Goal: Information Seeking & Learning: Learn about a topic

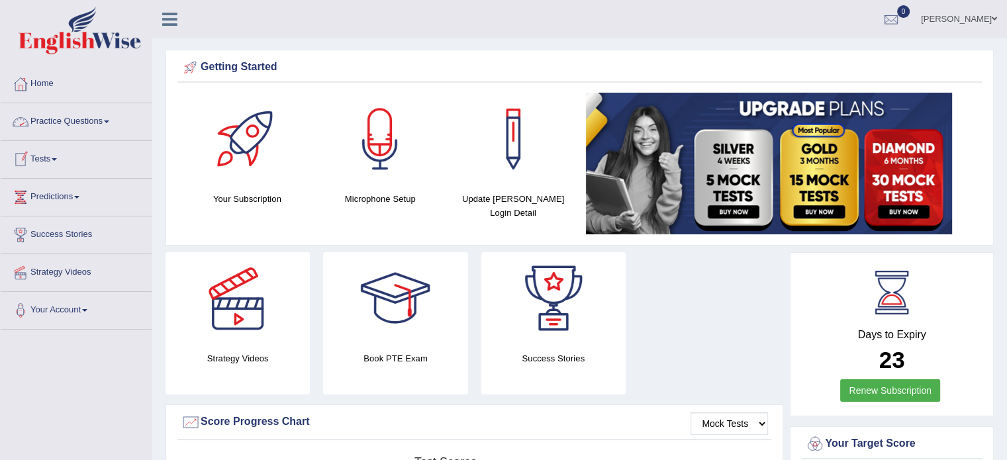
click at [52, 129] on link "Practice Questions" at bounding box center [76, 119] width 151 height 33
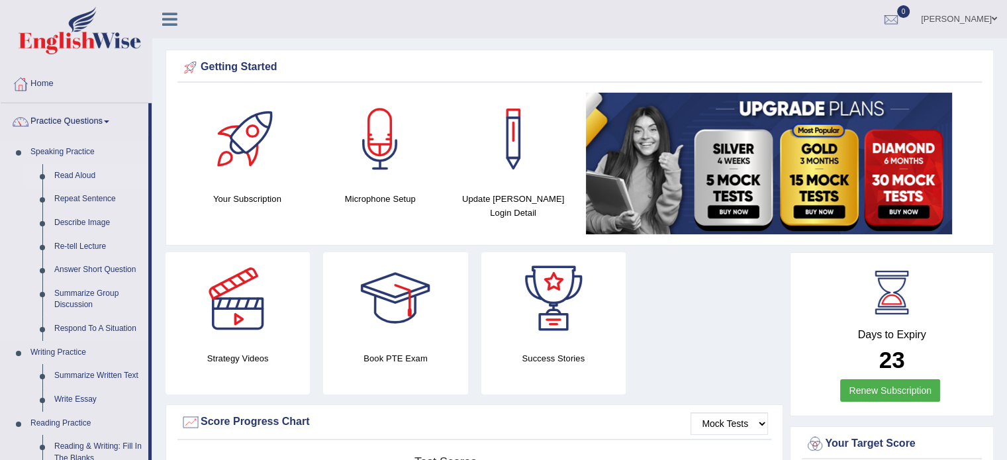
click at [69, 177] on link "Read Aloud" at bounding box center [98, 176] width 100 height 24
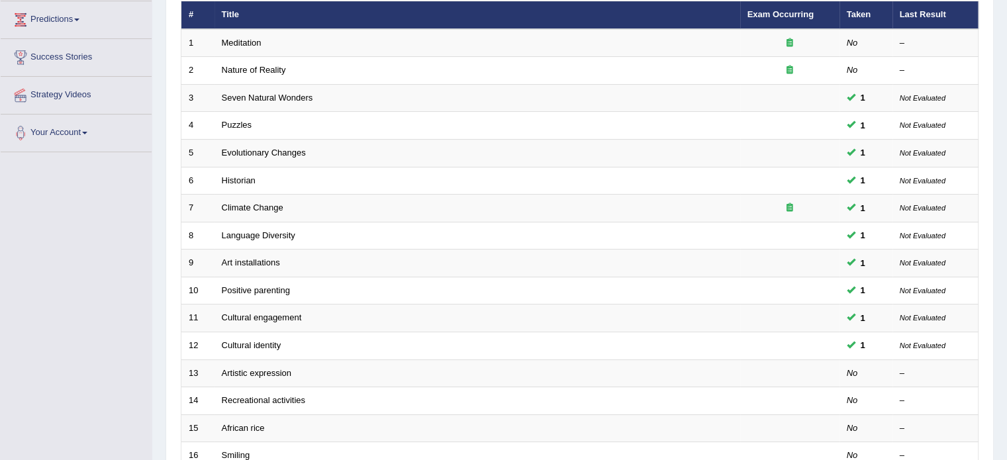
scroll to position [185, 0]
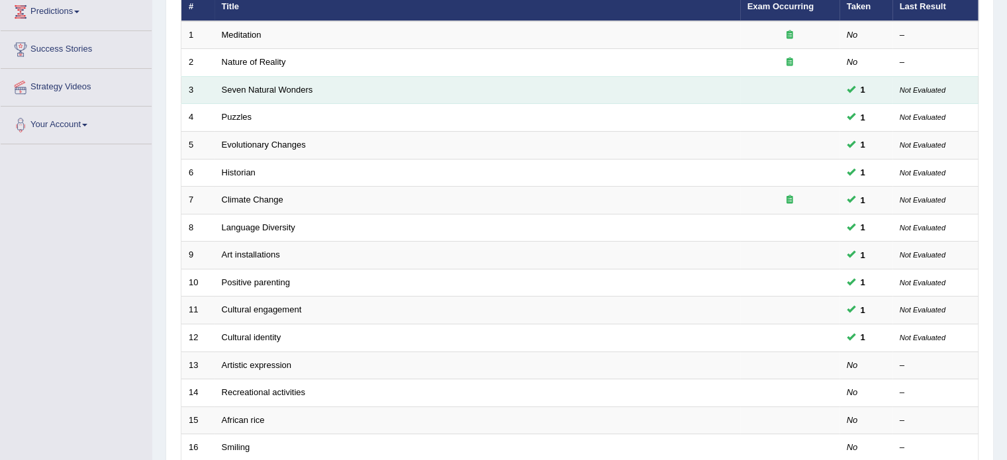
click at [332, 93] on td "Seven Natural Wonders" at bounding box center [476, 90] width 525 height 28
click at [256, 82] on td "Seven Natural Wonders" at bounding box center [476, 90] width 525 height 28
click at [254, 92] on link "Seven Natural Wonders" at bounding box center [267, 90] width 91 height 10
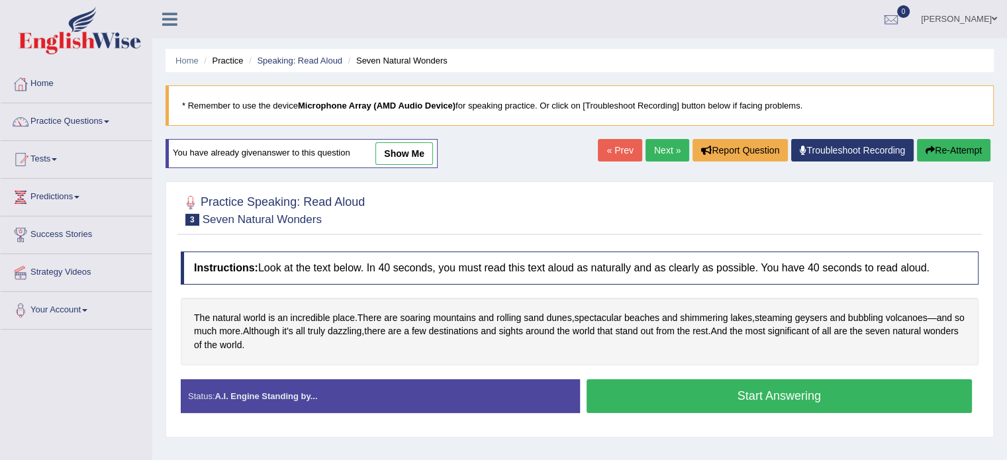
click at [404, 153] on link "show me" at bounding box center [404, 153] width 58 height 22
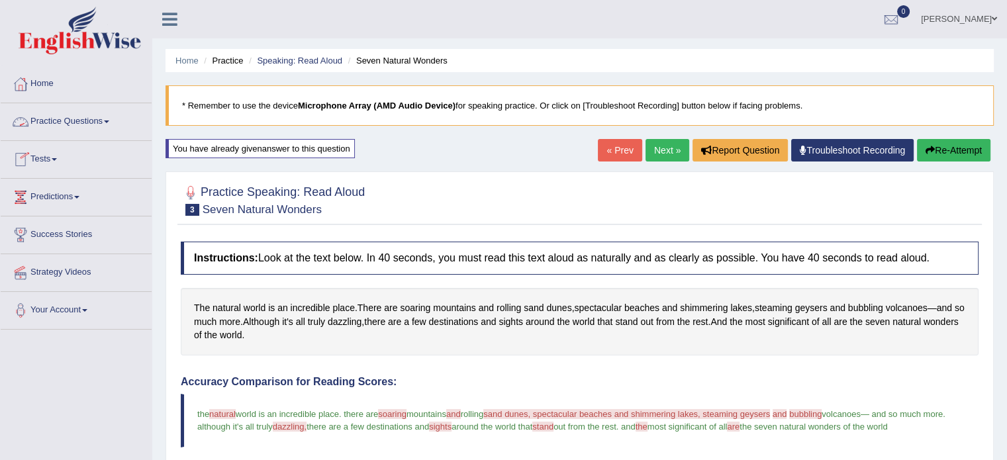
click at [77, 121] on link "Practice Questions" at bounding box center [76, 119] width 151 height 33
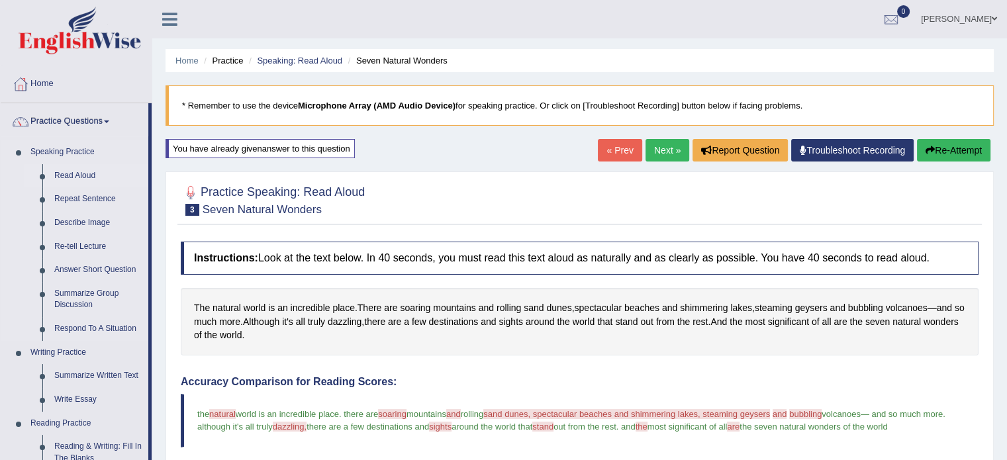
click at [83, 177] on link "Read Aloud" at bounding box center [98, 176] width 100 height 24
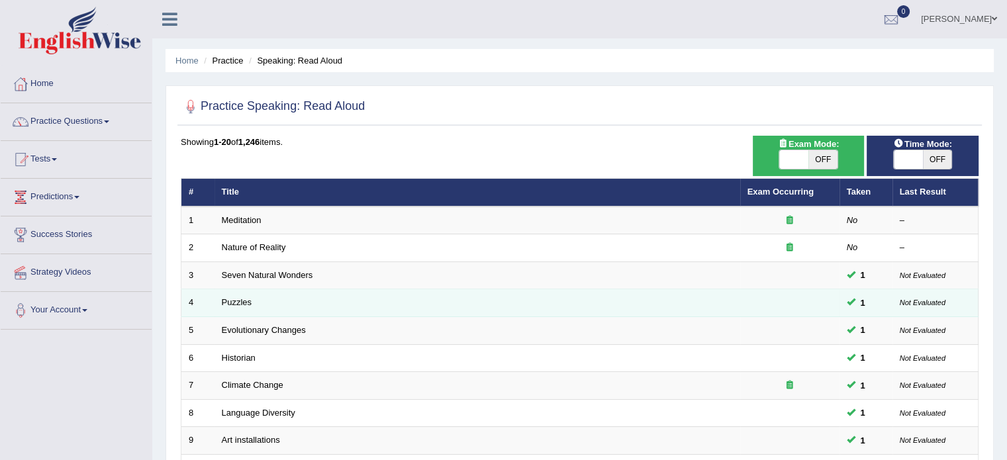
click at [260, 304] on td "Puzzles" at bounding box center [476, 303] width 525 height 28
click at [234, 298] on link "Puzzles" at bounding box center [237, 302] width 30 height 10
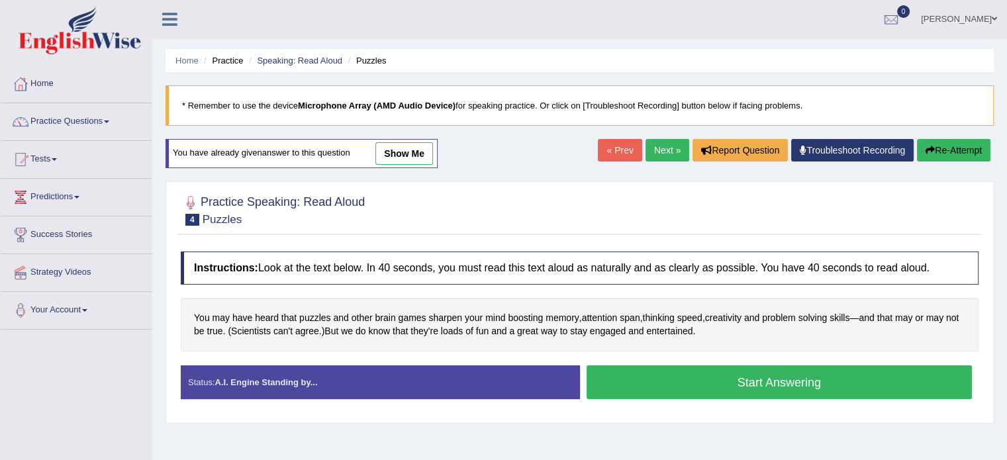
click at [405, 154] on link "show me" at bounding box center [404, 153] width 58 height 22
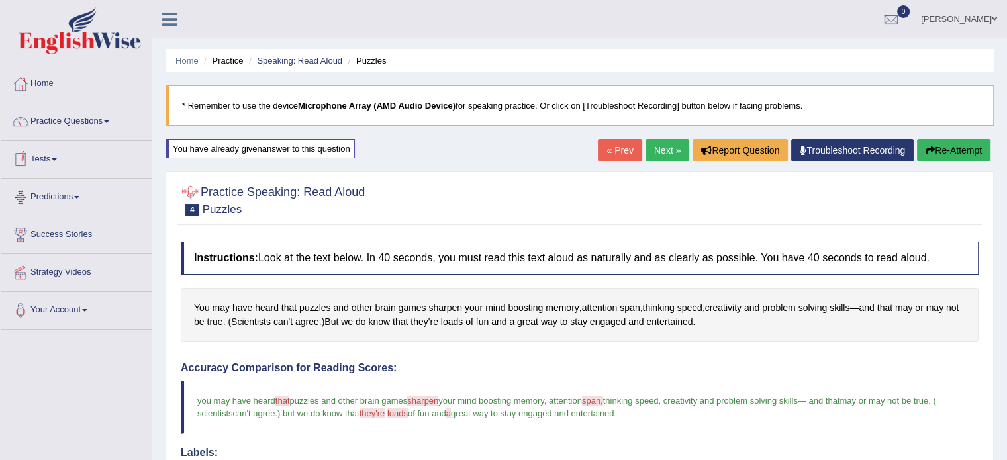
click at [45, 158] on link "Tests" at bounding box center [76, 157] width 151 height 33
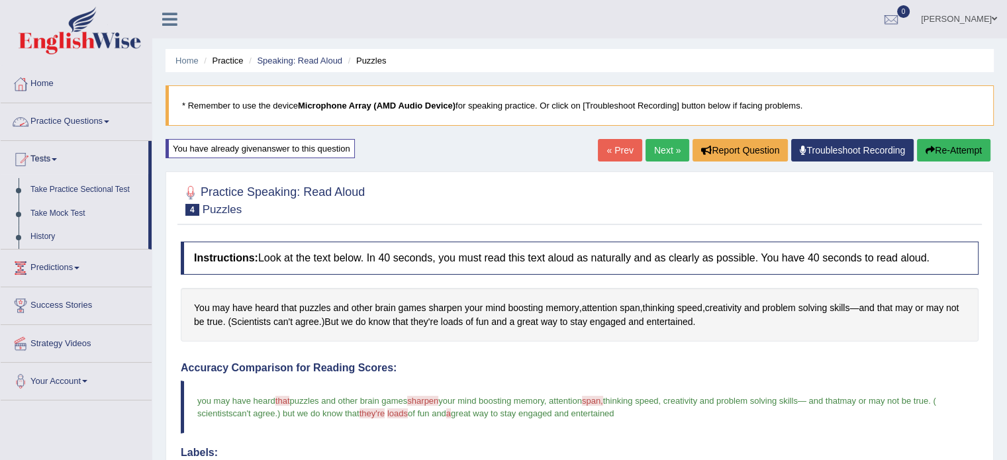
click at [103, 119] on link "Practice Questions" at bounding box center [76, 119] width 151 height 33
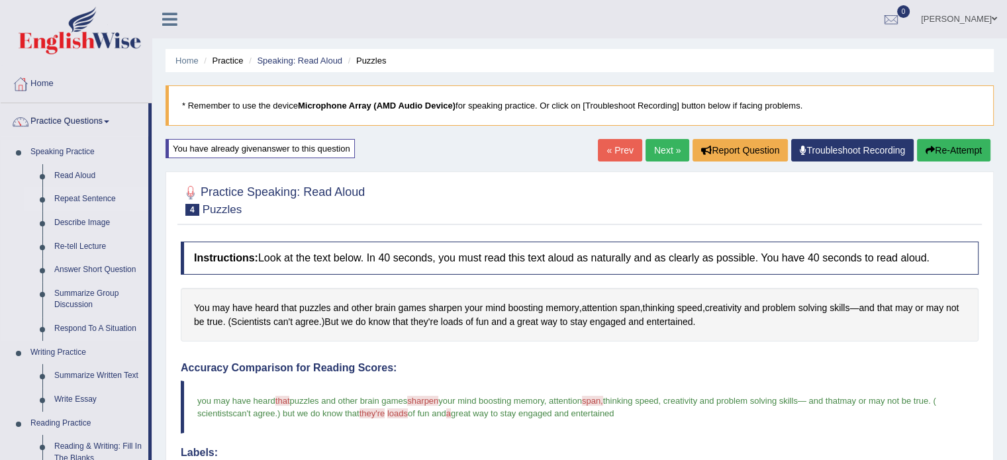
click at [73, 202] on link "Repeat Sentence" at bounding box center [98, 199] width 100 height 24
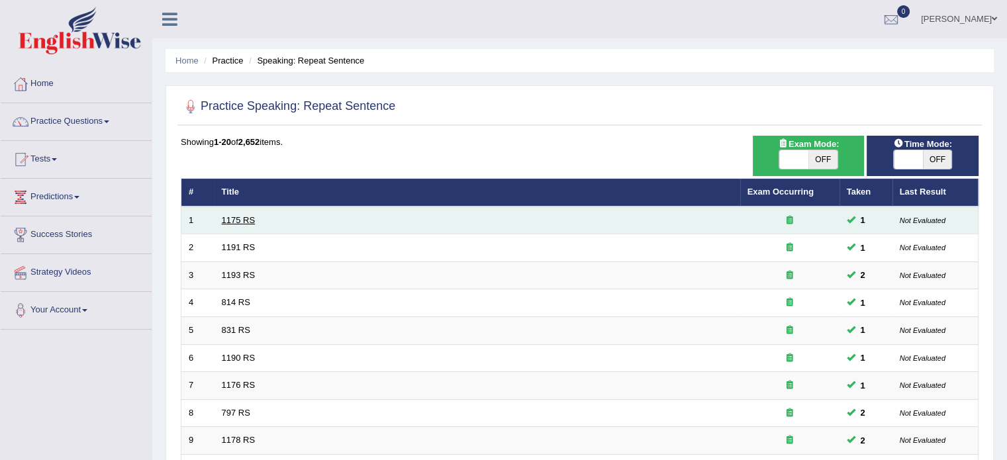
click at [231, 218] on link "1175 RS" at bounding box center [239, 220] width 34 height 10
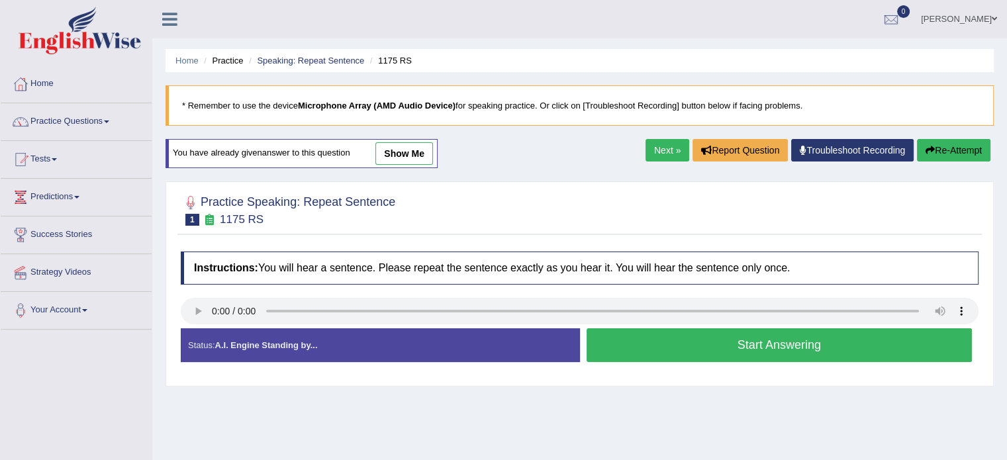
click at [406, 159] on link "show me" at bounding box center [404, 153] width 58 height 22
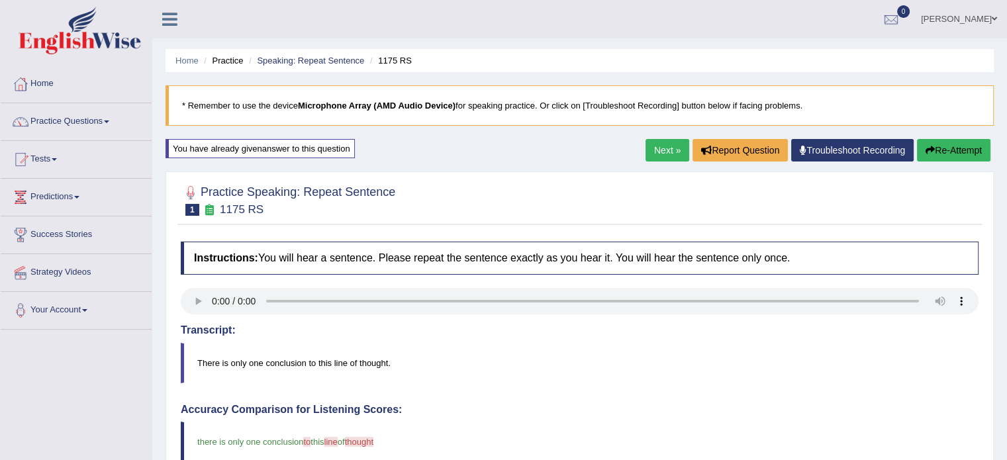
click at [659, 150] on link "Next »" at bounding box center [667, 150] width 44 height 22
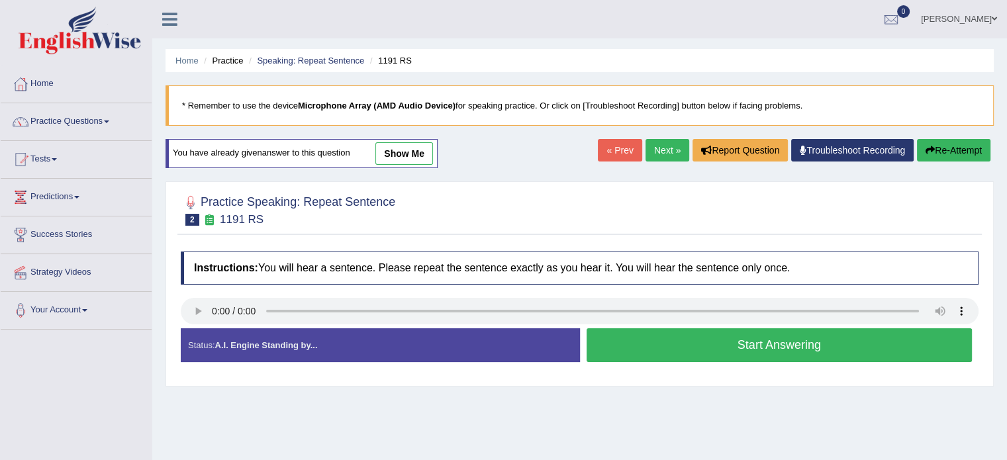
click at [402, 156] on link "show me" at bounding box center [404, 153] width 58 height 22
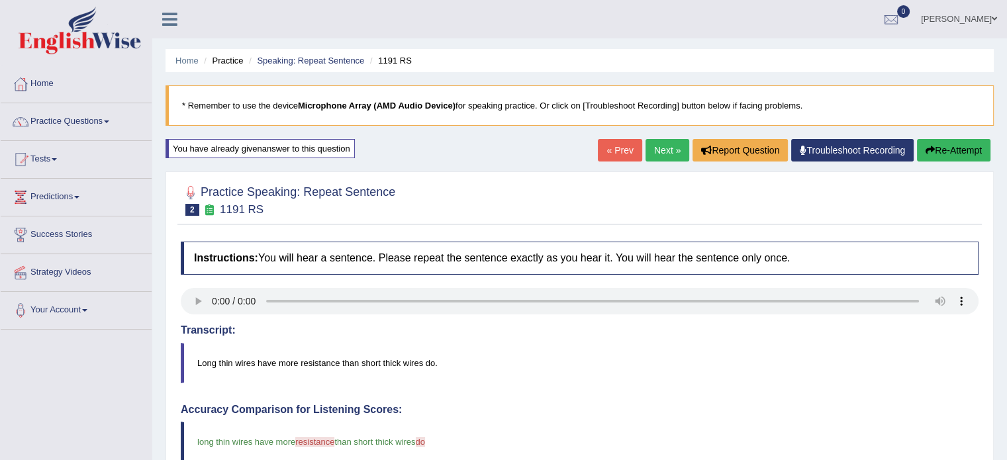
click at [659, 155] on link "Next »" at bounding box center [667, 150] width 44 height 22
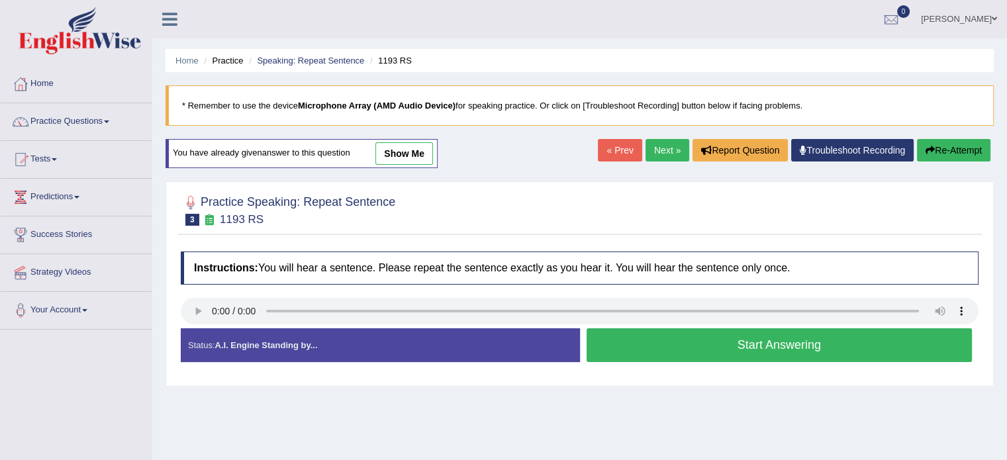
click at [420, 150] on link "show me" at bounding box center [404, 153] width 58 height 22
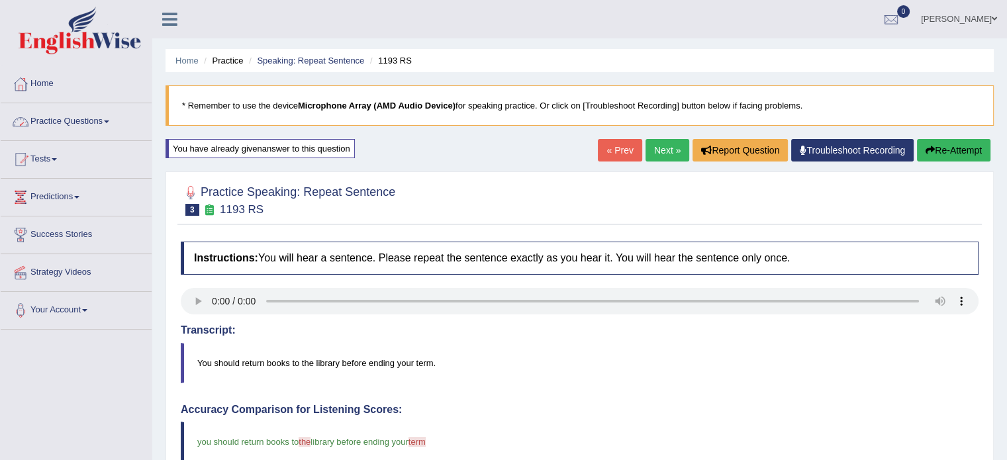
click at [101, 120] on link "Practice Questions" at bounding box center [76, 119] width 151 height 33
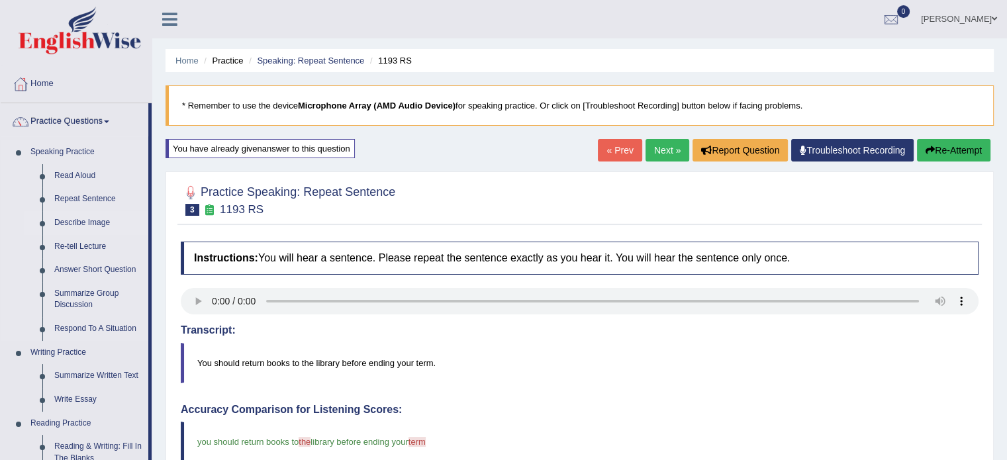
click at [75, 223] on link "Describe Image" at bounding box center [98, 223] width 100 height 24
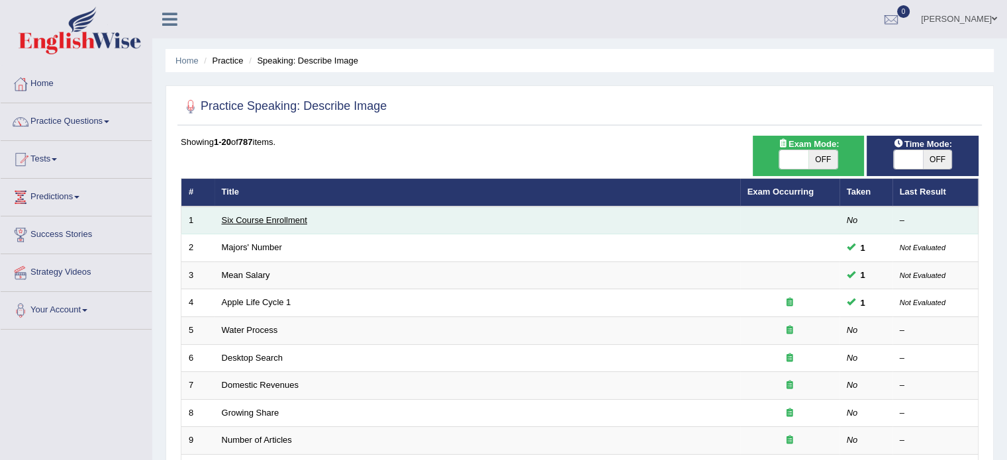
click at [259, 219] on link "Six Course Enrollment" at bounding box center [264, 220] width 85 height 10
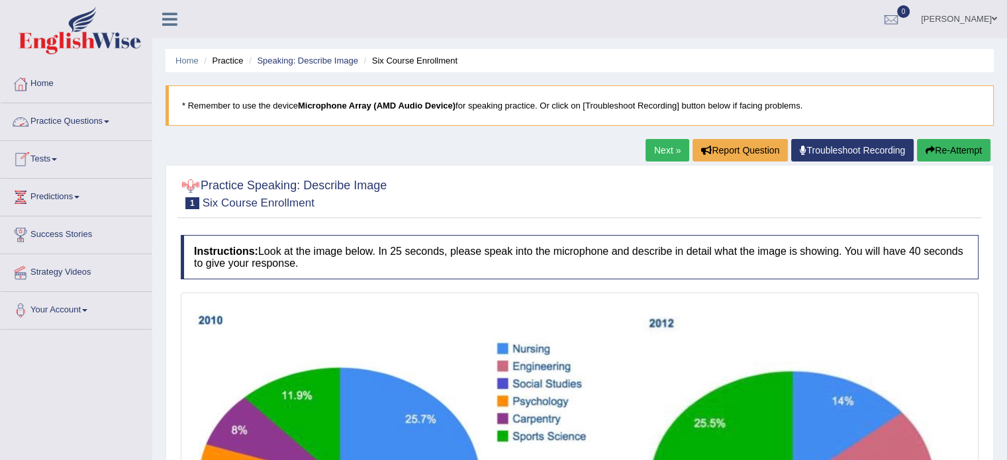
click at [76, 130] on link "Practice Questions" at bounding box center [76, 119] width 151 height 33
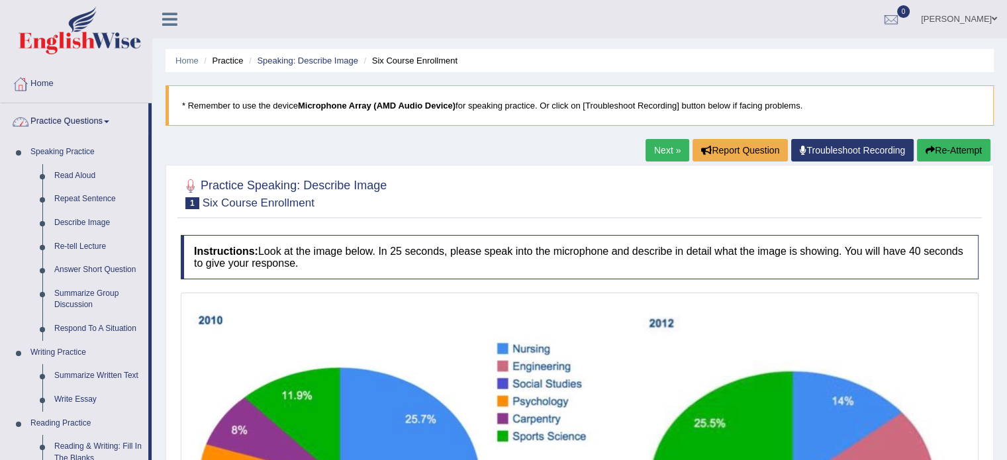
click at [76, 130] on link "Practice Questions" at bounding box center [75, 119] width 148 height 33
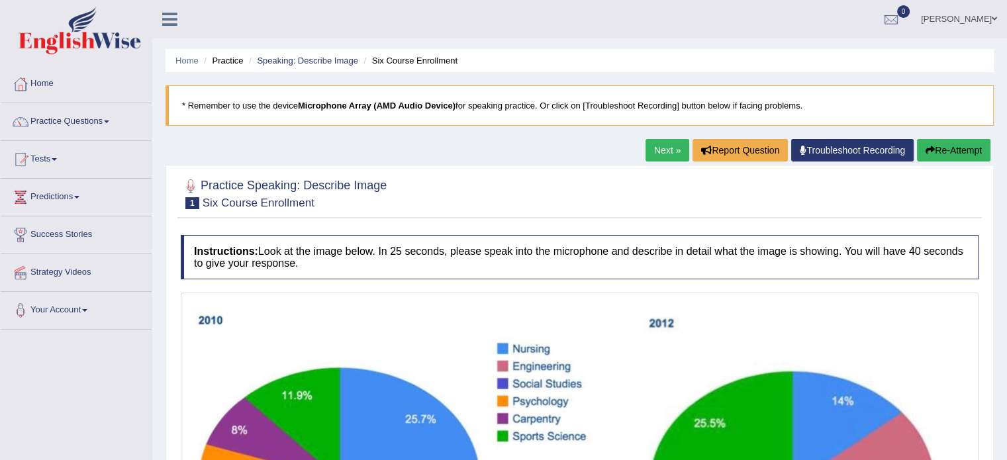
click at [76, 130] on link "Practice Questions" at bounding box center [76, 119] width 151 height 33
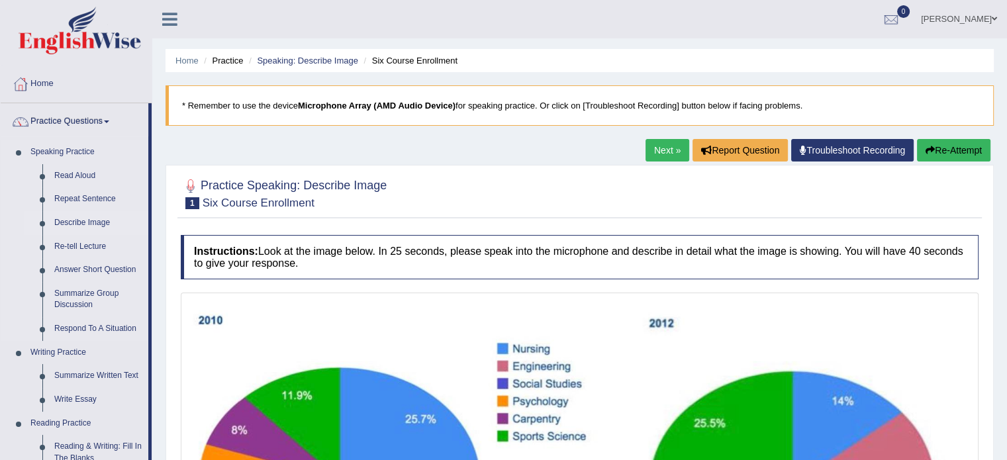
click at [85, 220] on link "Describe Image" at bounding box center [98, 223] width 100 height 24
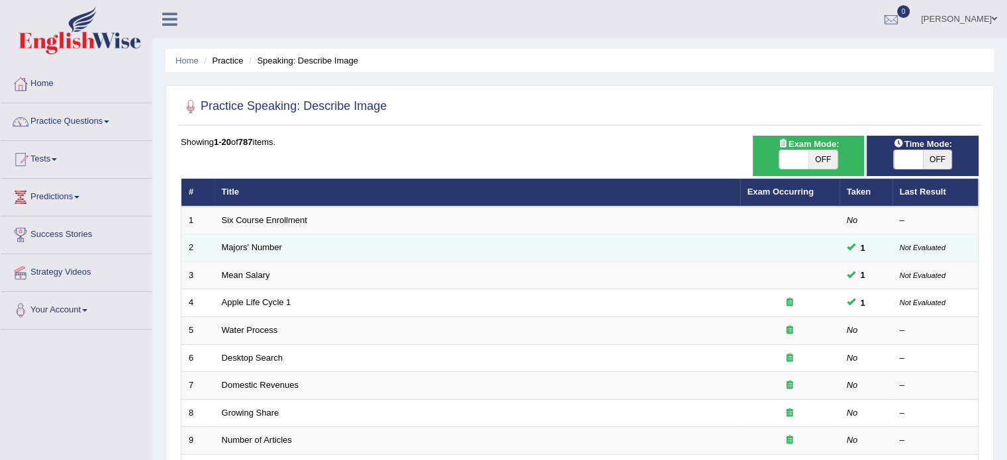
click at [285, 247] on td "Majors' Number" at bounding box center [476, 248] width 525 height 28
click at [254, 249] on link "Majors' Number" at bounding box center [252, 247] width 60 height 10
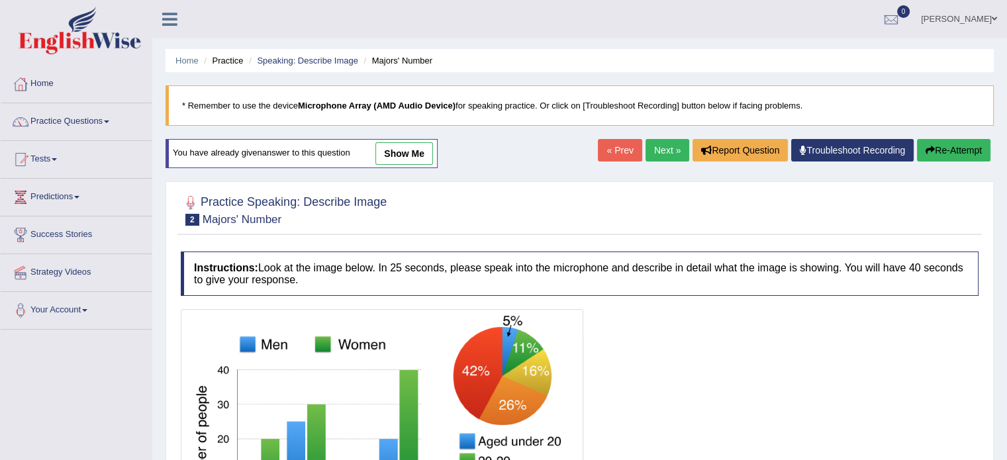
click at [421, 154] on link "show me" at bounding box center [404, 153] width 58 height 22
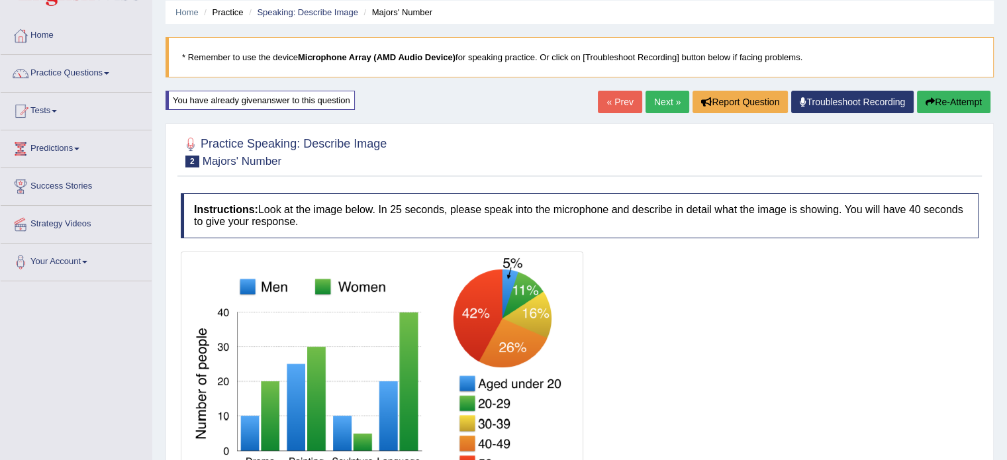
scroll to position [32, 0]
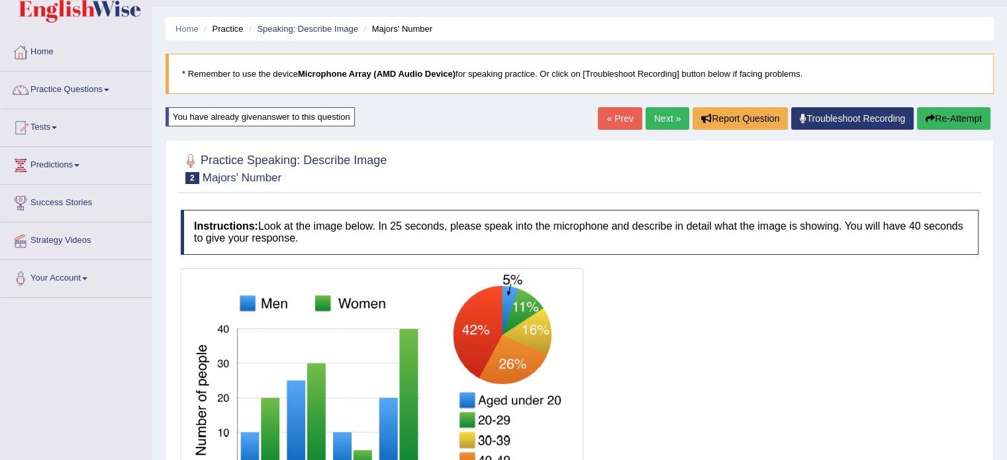
click at [79, 89] on link "Practice Questions" at bounding box center [76, 87] width 151 height 33
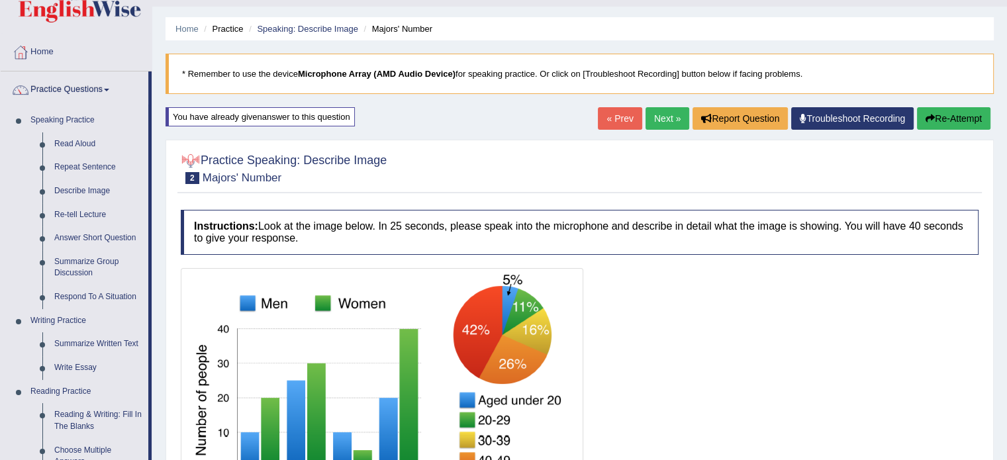
click at [666, 120] on link "Next »" at bounding box center [667, 118] width 44 height 22
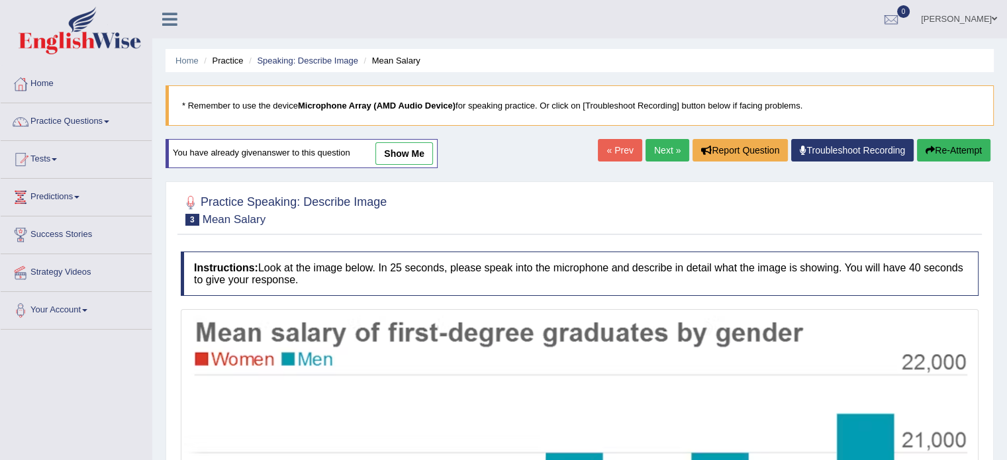
click at [397, 157] on link "show me" at bounding box center [404, 153] width 58 height 22
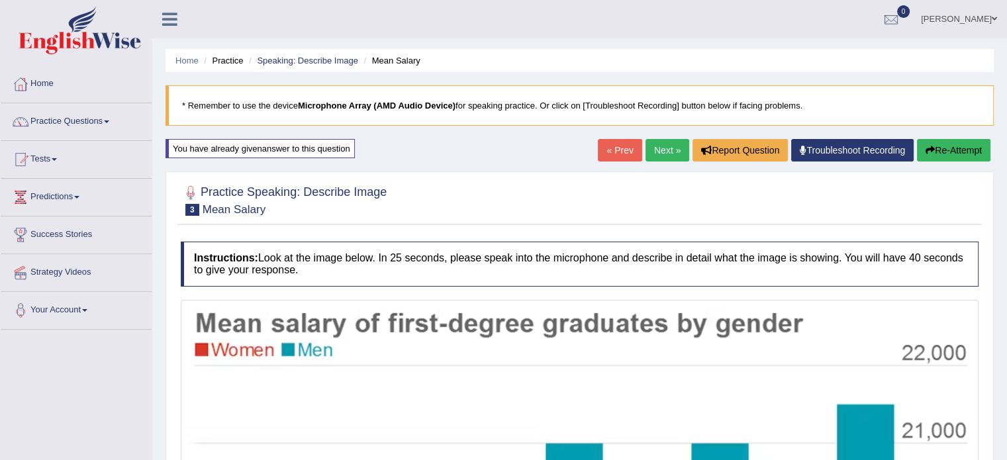
click at [651, 156] on link "Next »" at bounding box center [667, 150] width 44 height 22
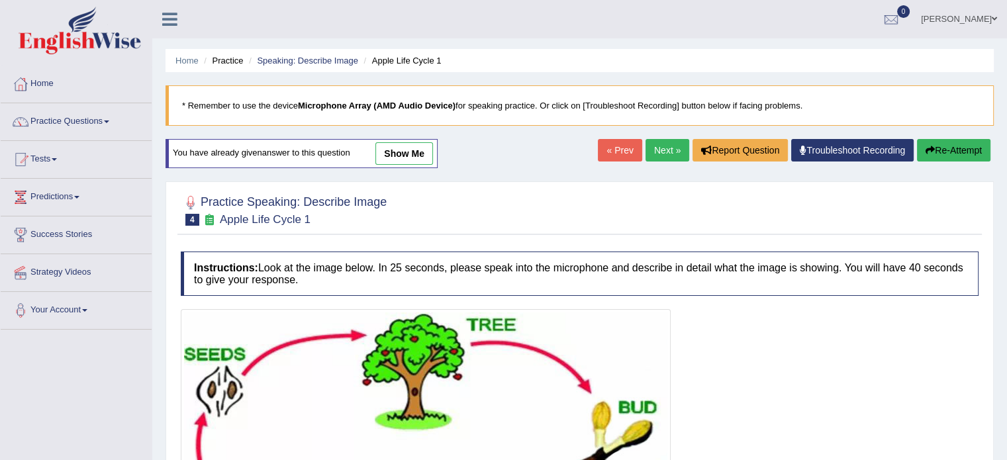
click at [397, 156] on link "show me" at bounding box center [404, 153] width 58 height 22
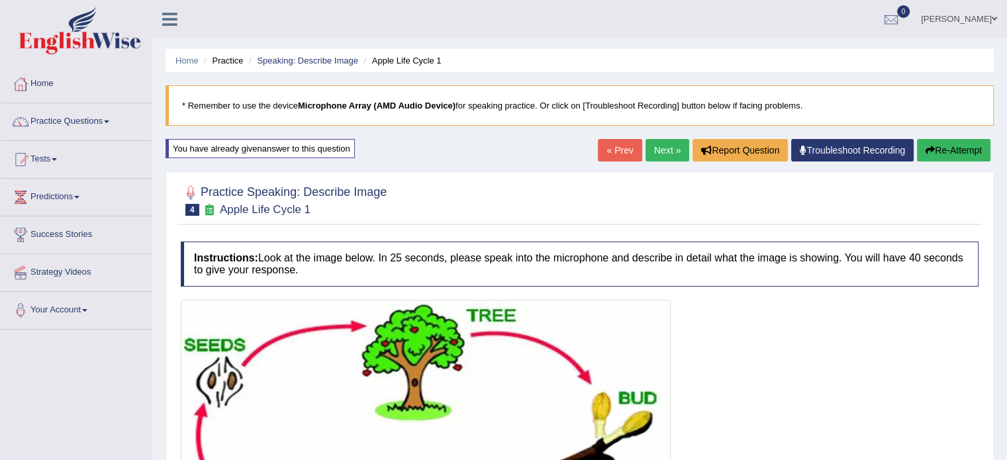
click at [658, 156] on link "Next »" at bounding box center [667, 150] width 44 height 22
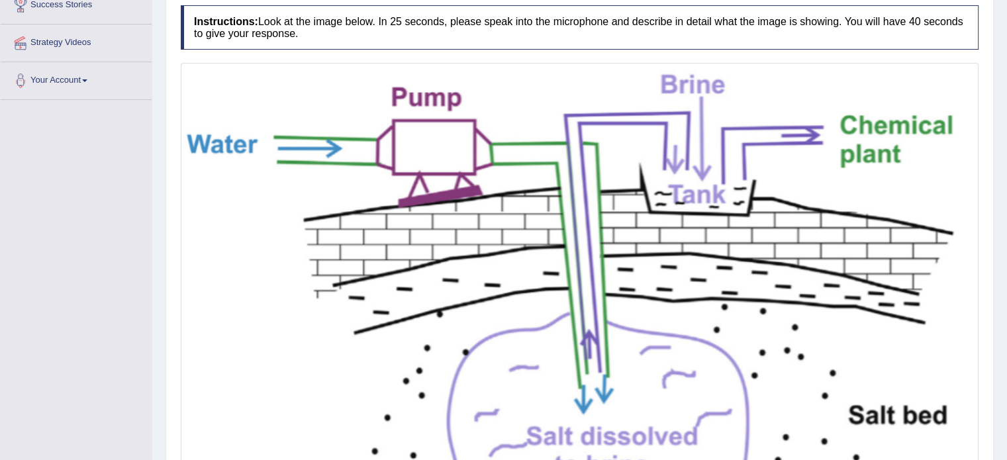
scroll to position [256, 0]
